Goal: Connect with others: Establish contact or relationships with other users

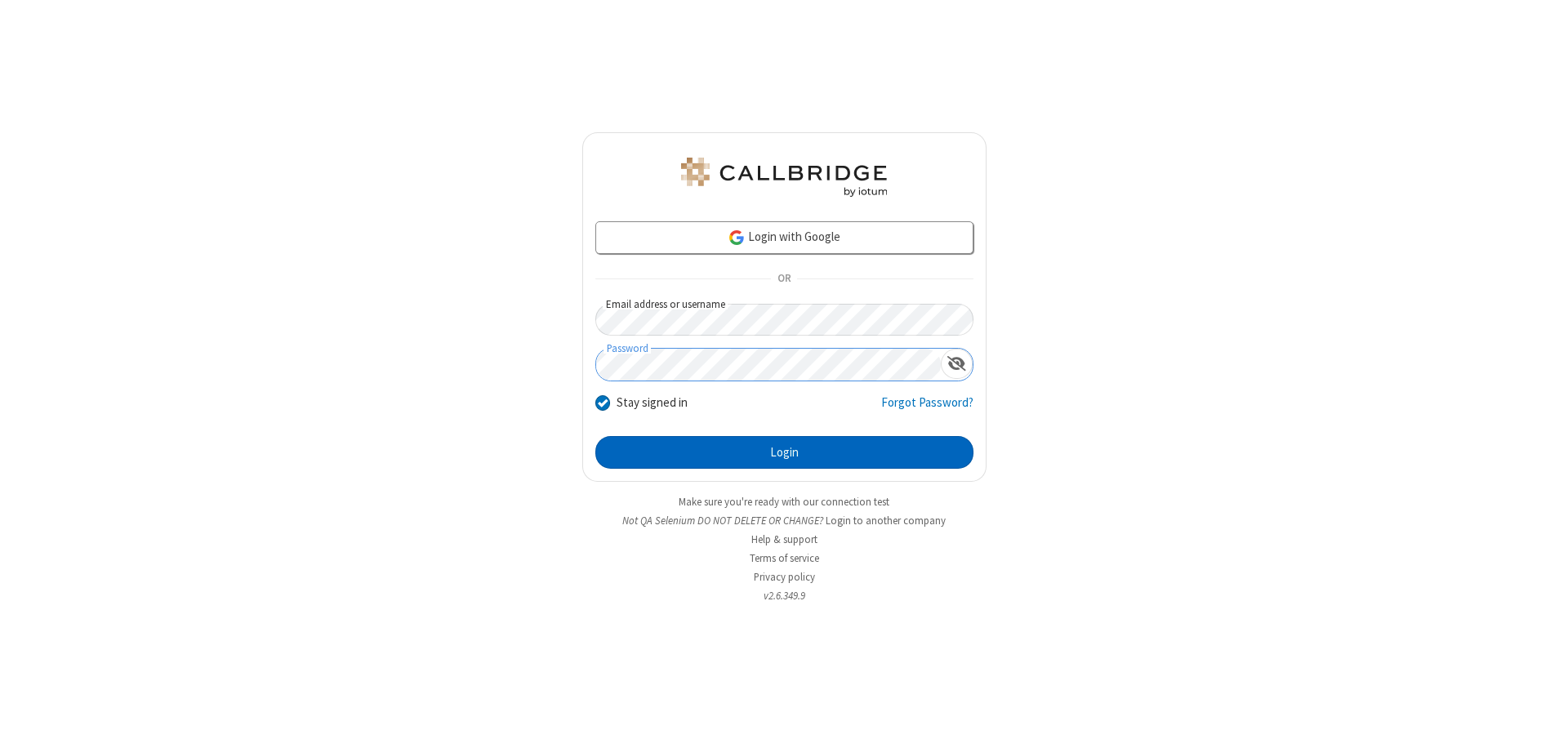
click at [784, 453] on button "Login" at bounding box center [785, 452] width 379 height 33
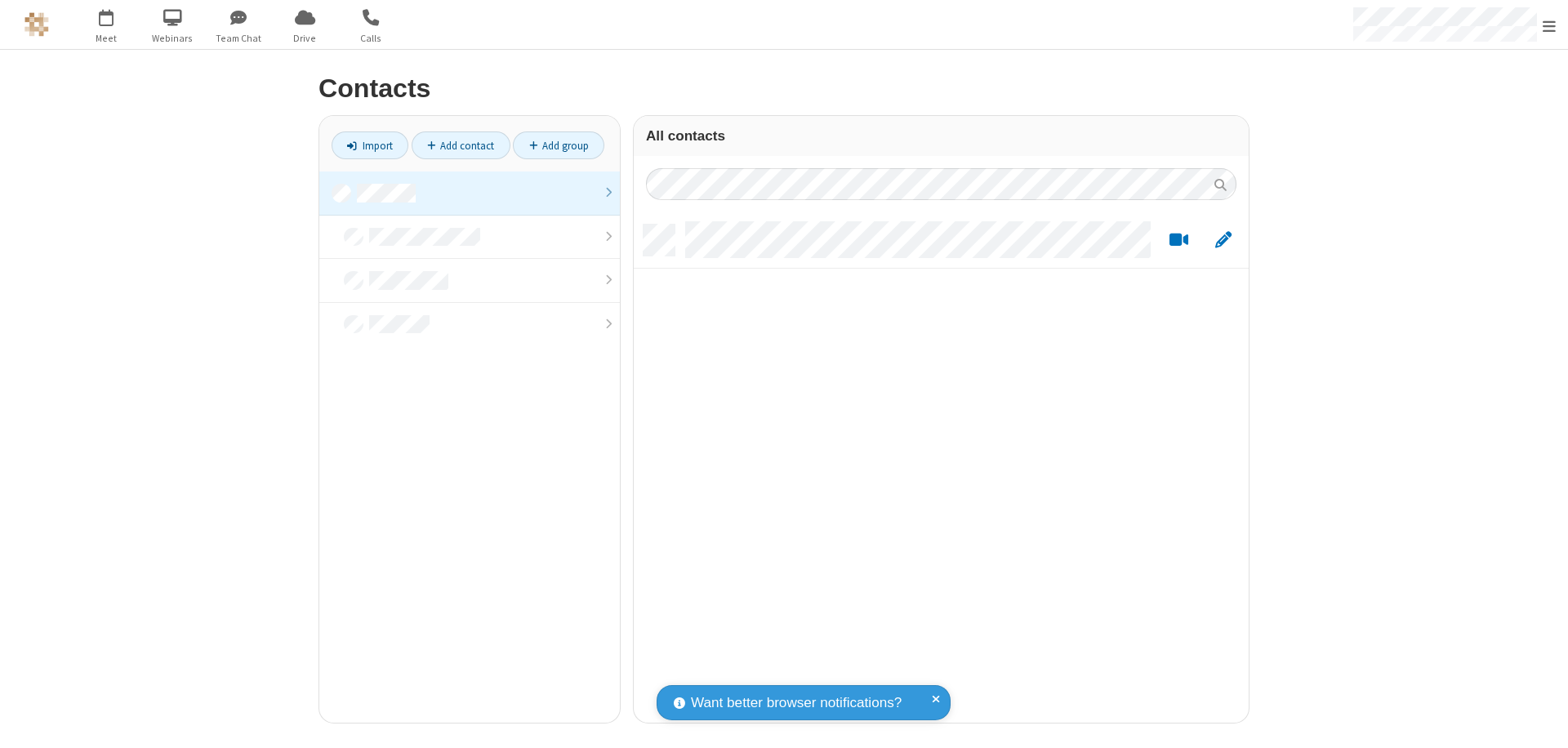
click at [470, 193] on link at bounding box center [470, 193] width 301 height 44
click at [461, 145] on link "Add contact" at bounding box center [461, 145] width 99 height 28
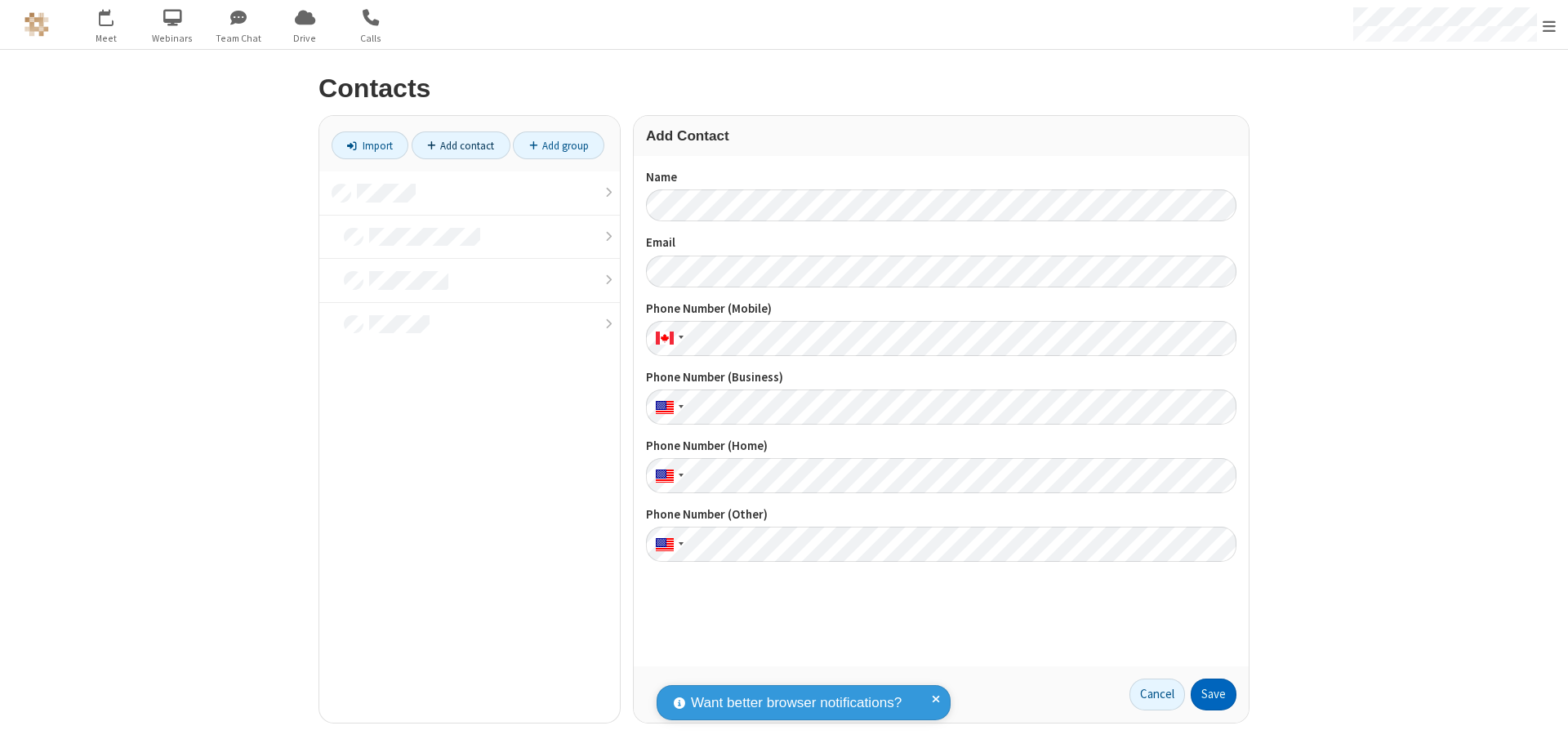
click at [1214, 694] on button "Save" at bounding box center [1214, 694] width 46 height 33
